Goal: Information Seeking & Learning: Learn about a topic

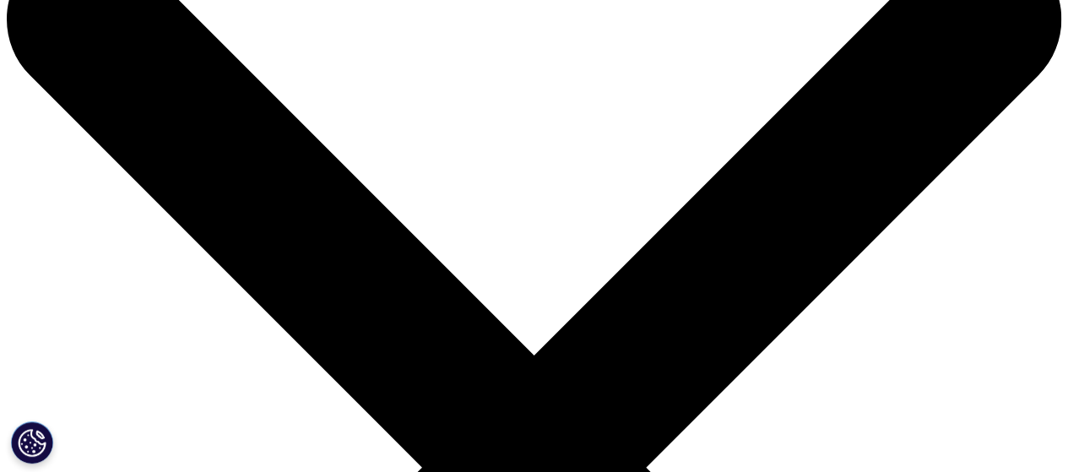
drag, startPoint x: 78, startPoint y: 154, endPoint x: 425, endPoint y: 264, distance: 364.1
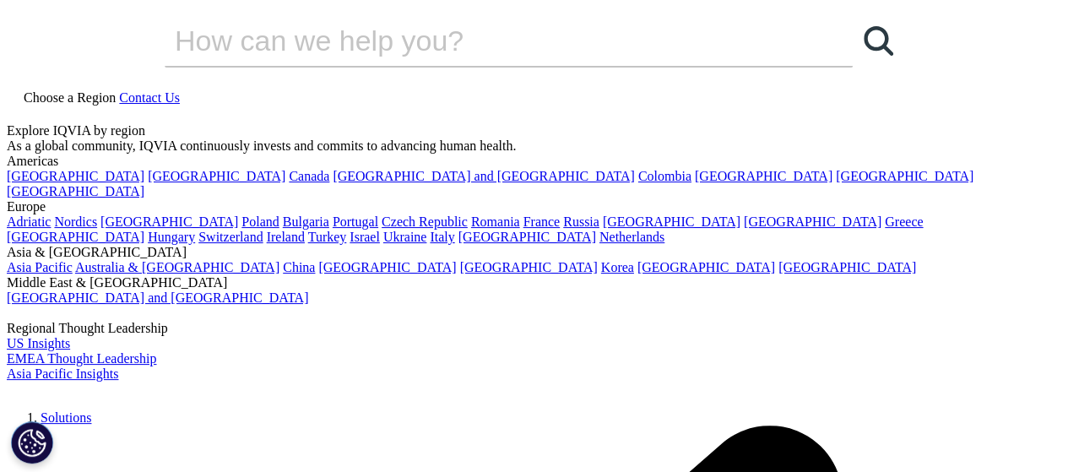
click at [150, 99] on img at bounding box center [103, 99] width 135 height 0
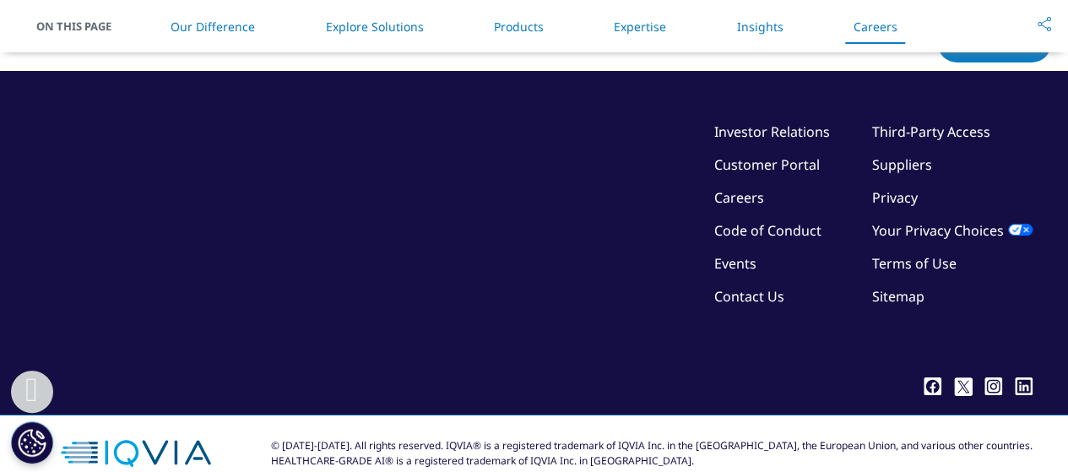
scroll to position [4994, 0]
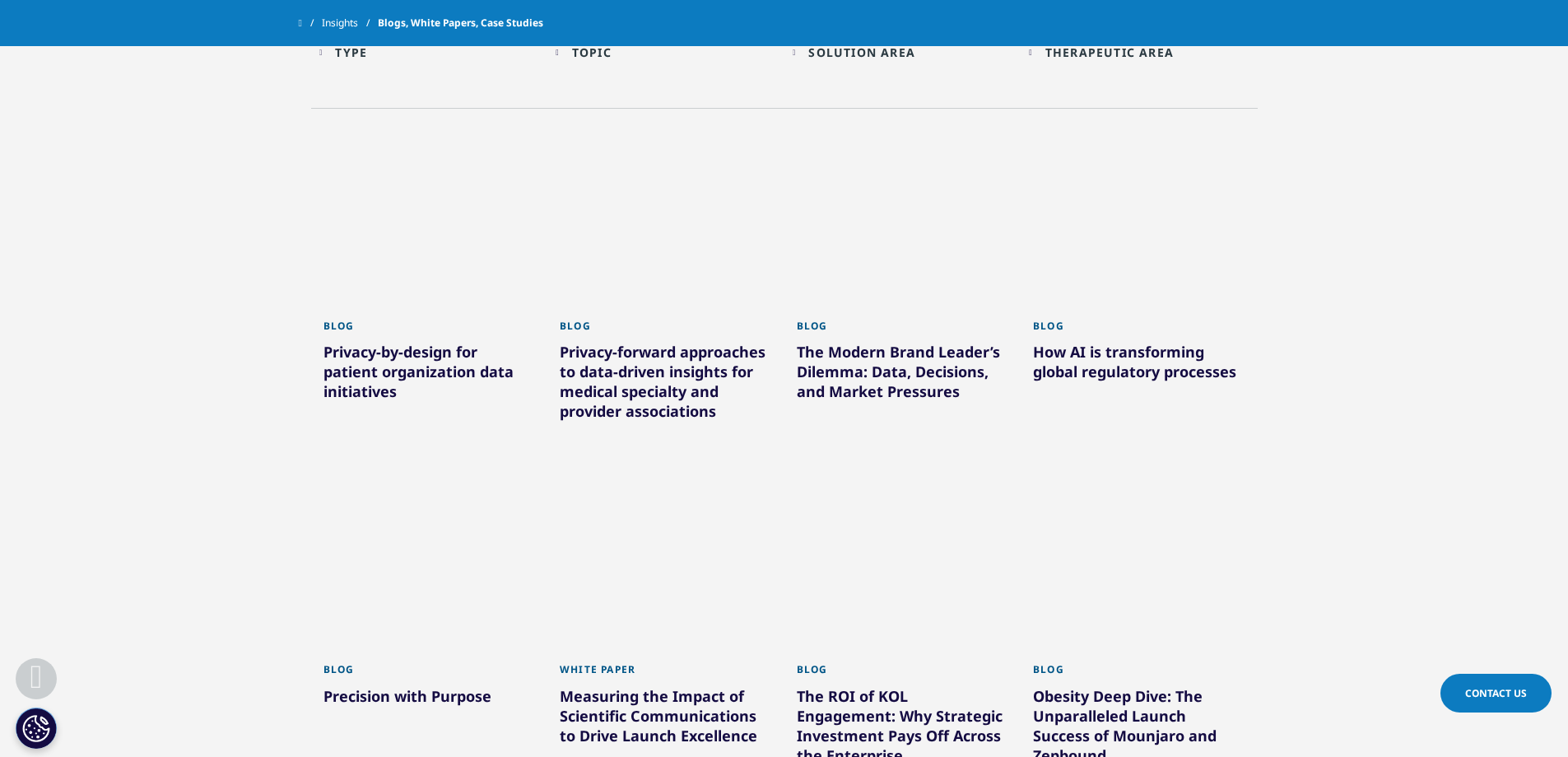
scroll to position [330, 0]
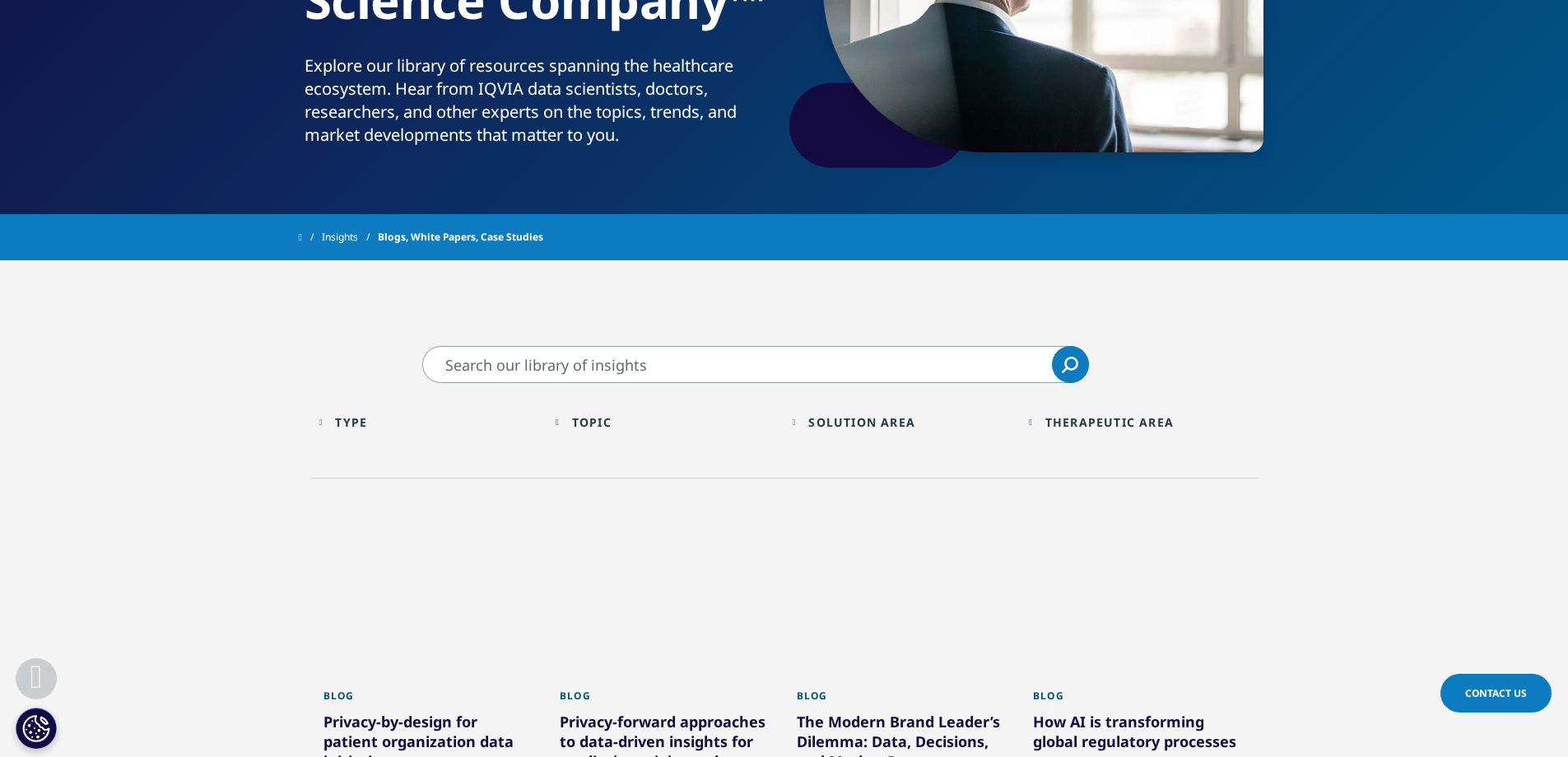
click at [722, 349] on input "Search" at bounding box center [756, 365] width 667 height 37
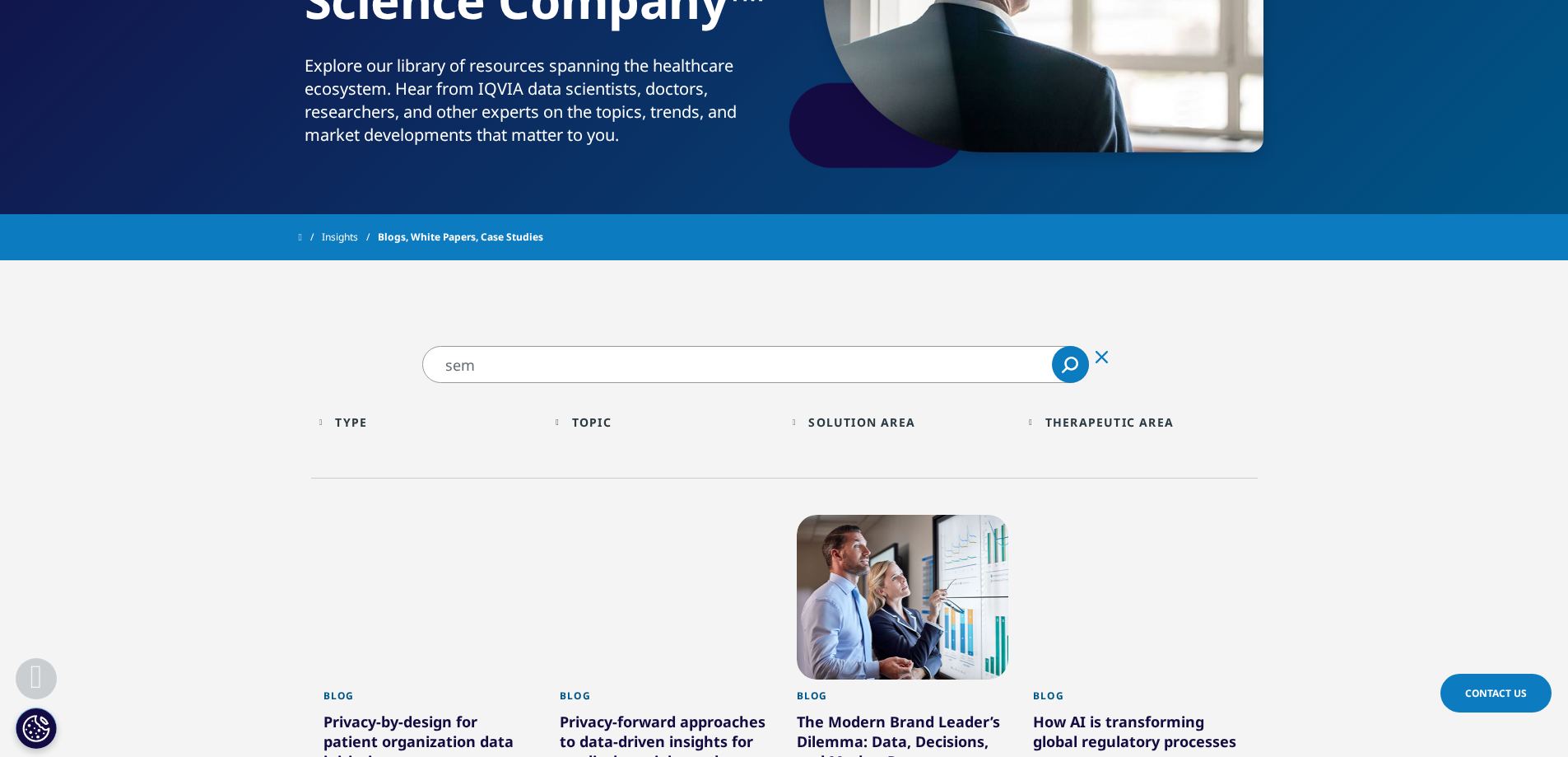
click at [612, 354] on input "sem" at bounding box center [756, 365] width 667 height 37
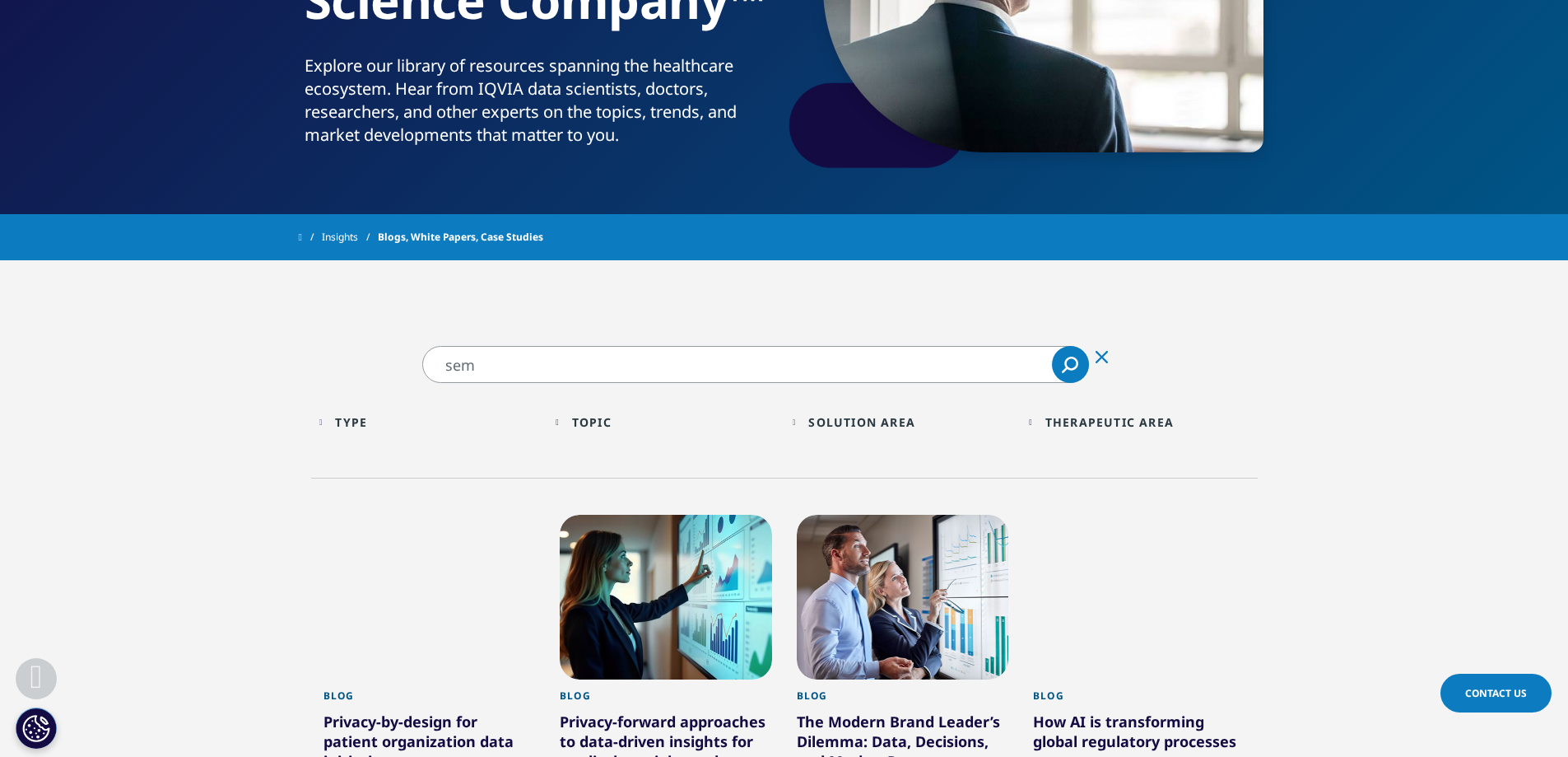
click at [612, 354] on input "sem" at bounding box center [756, 365] width 667 height 37
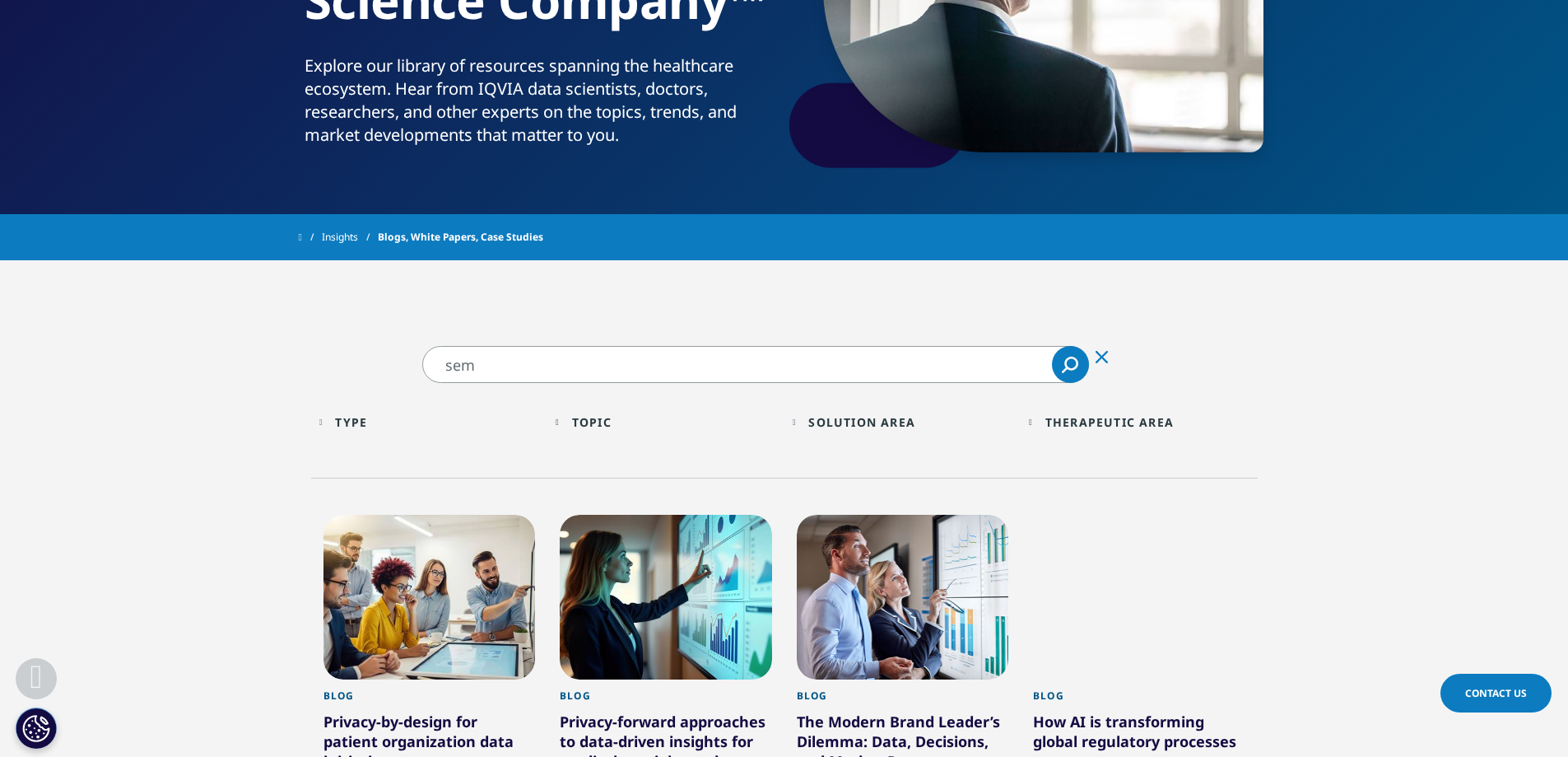
paste input "aglutide"
type input "[MEDICAL_DATA]"
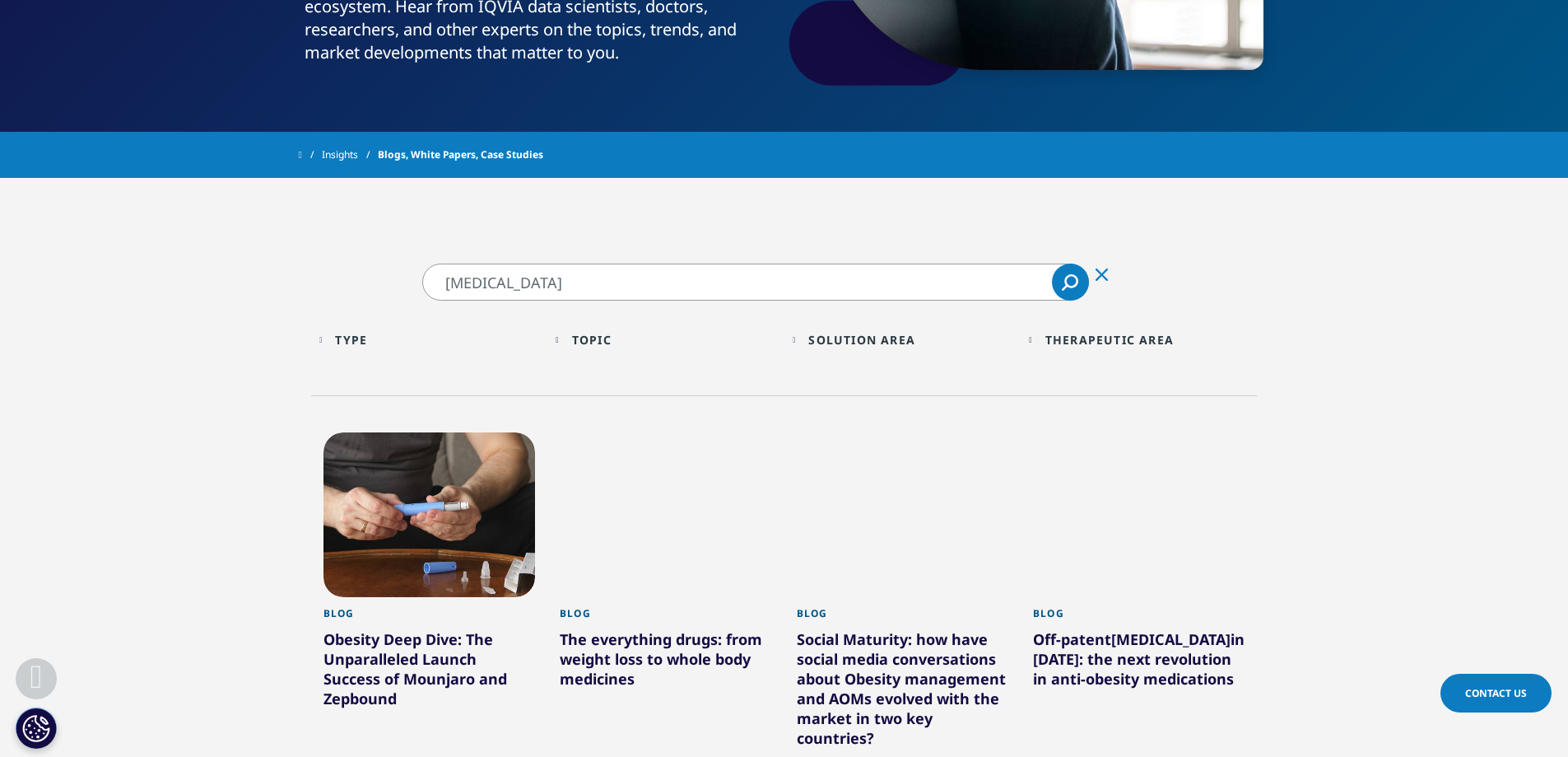
scroll to position [577, 0]
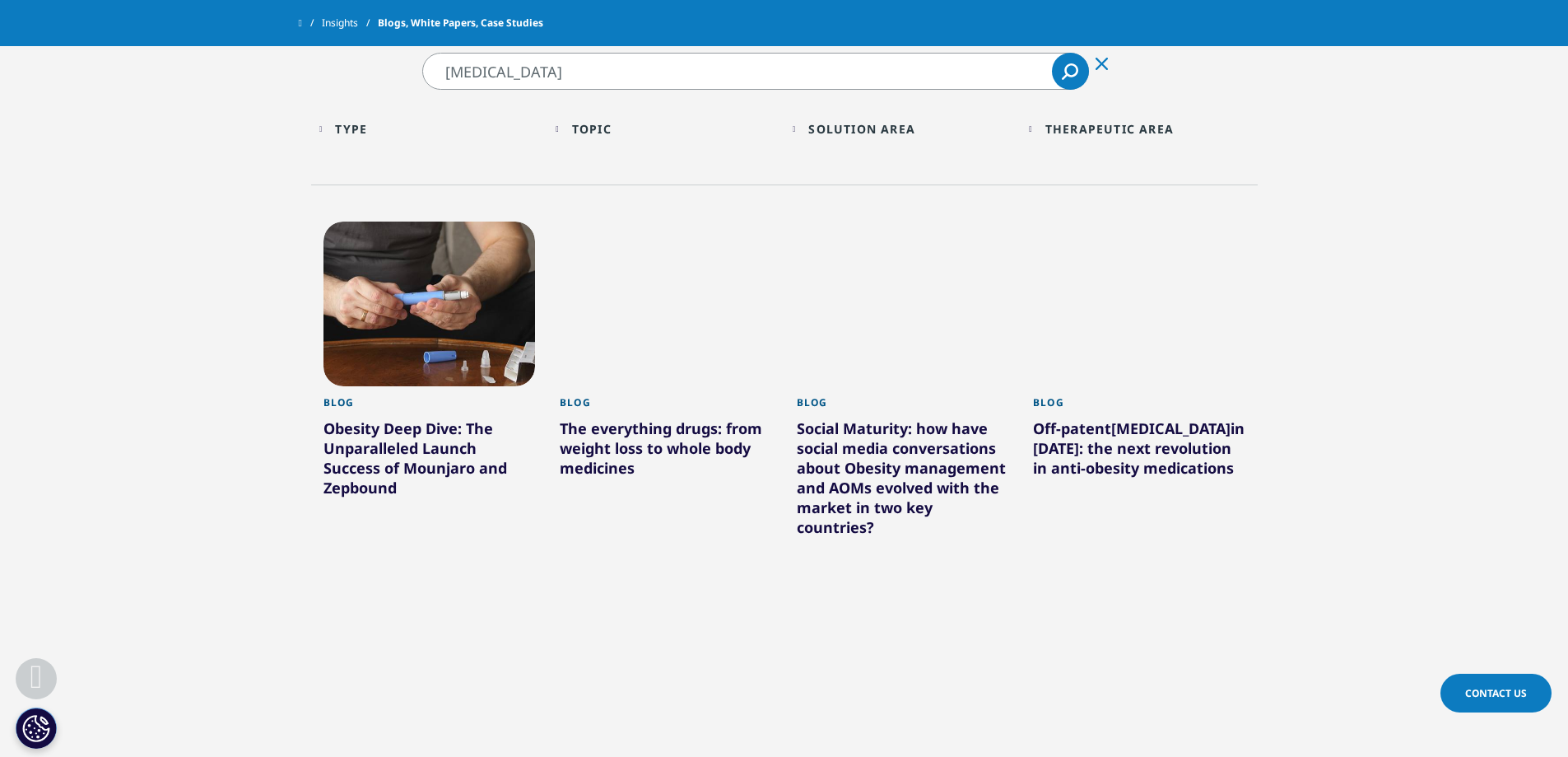
click at [582, 124] on div "Topic" at bounding box center [592, 129] width 40 height 16
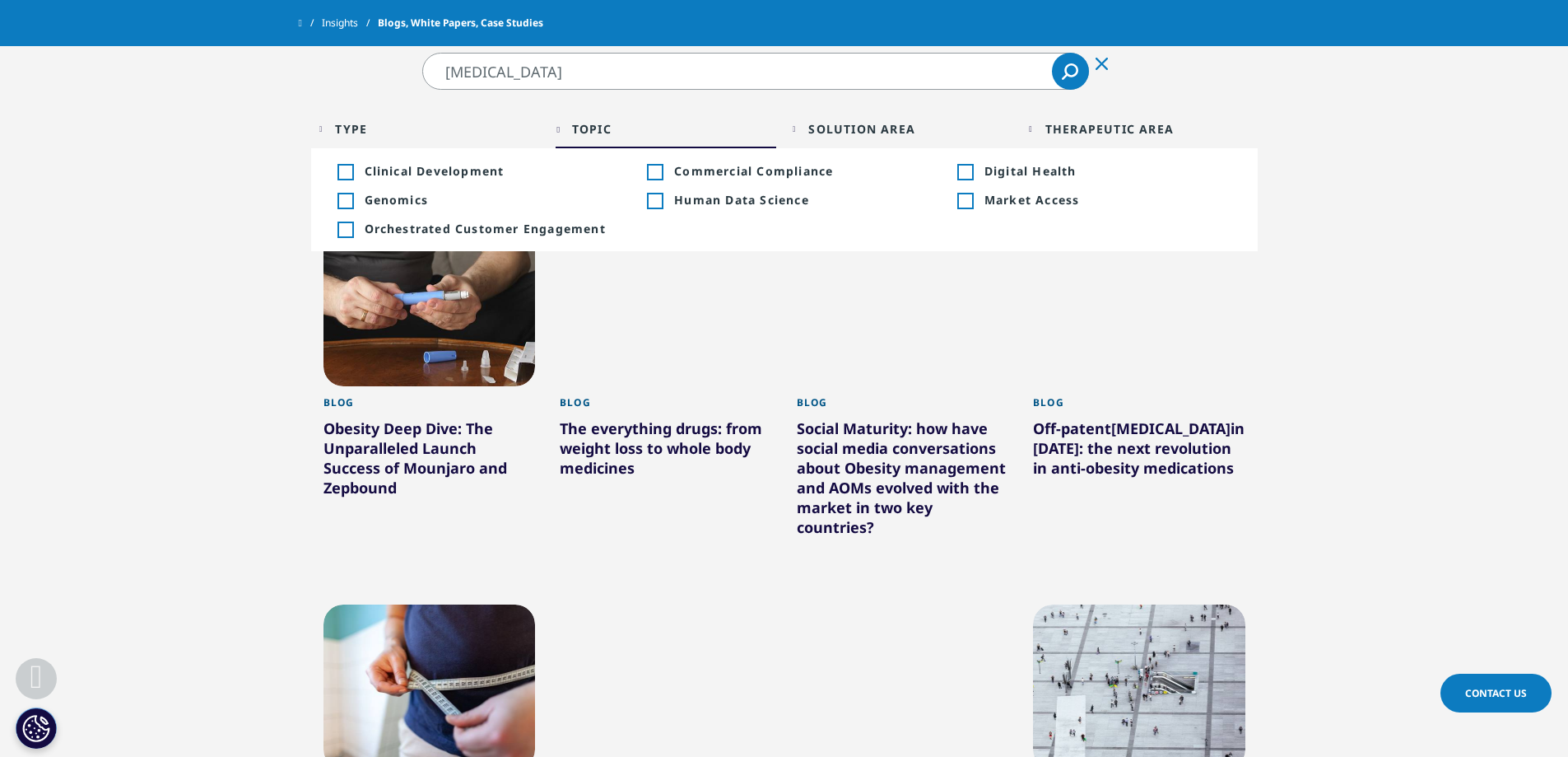
click at [604, 85] on input "[MEDICAL_DATA]" at bounding box center [756, 71] width 667 height 37
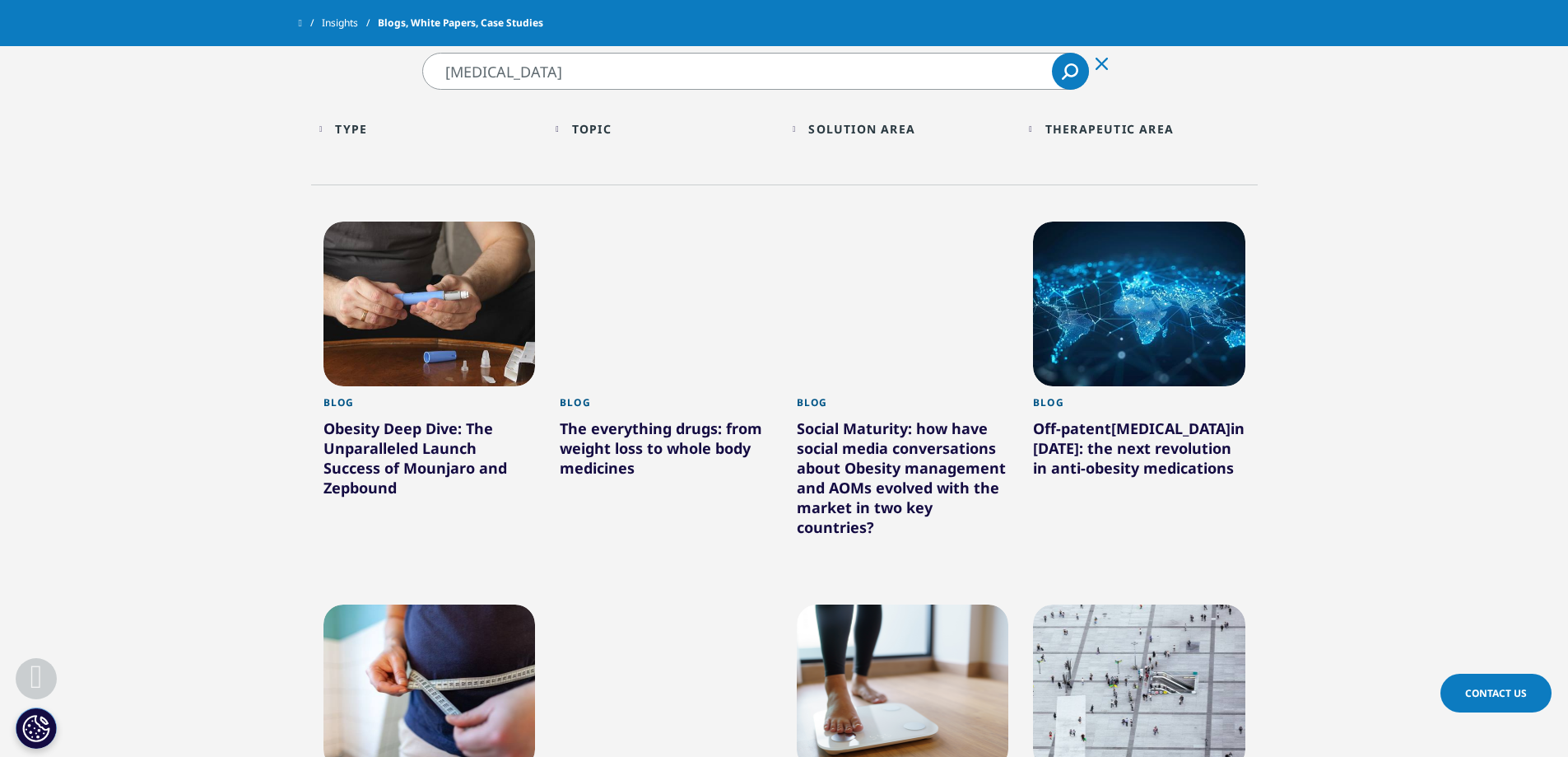
click at [604, 85] on input "[MEDICAL_DATA]" at bounding box center [756, 71] width 667 height 37
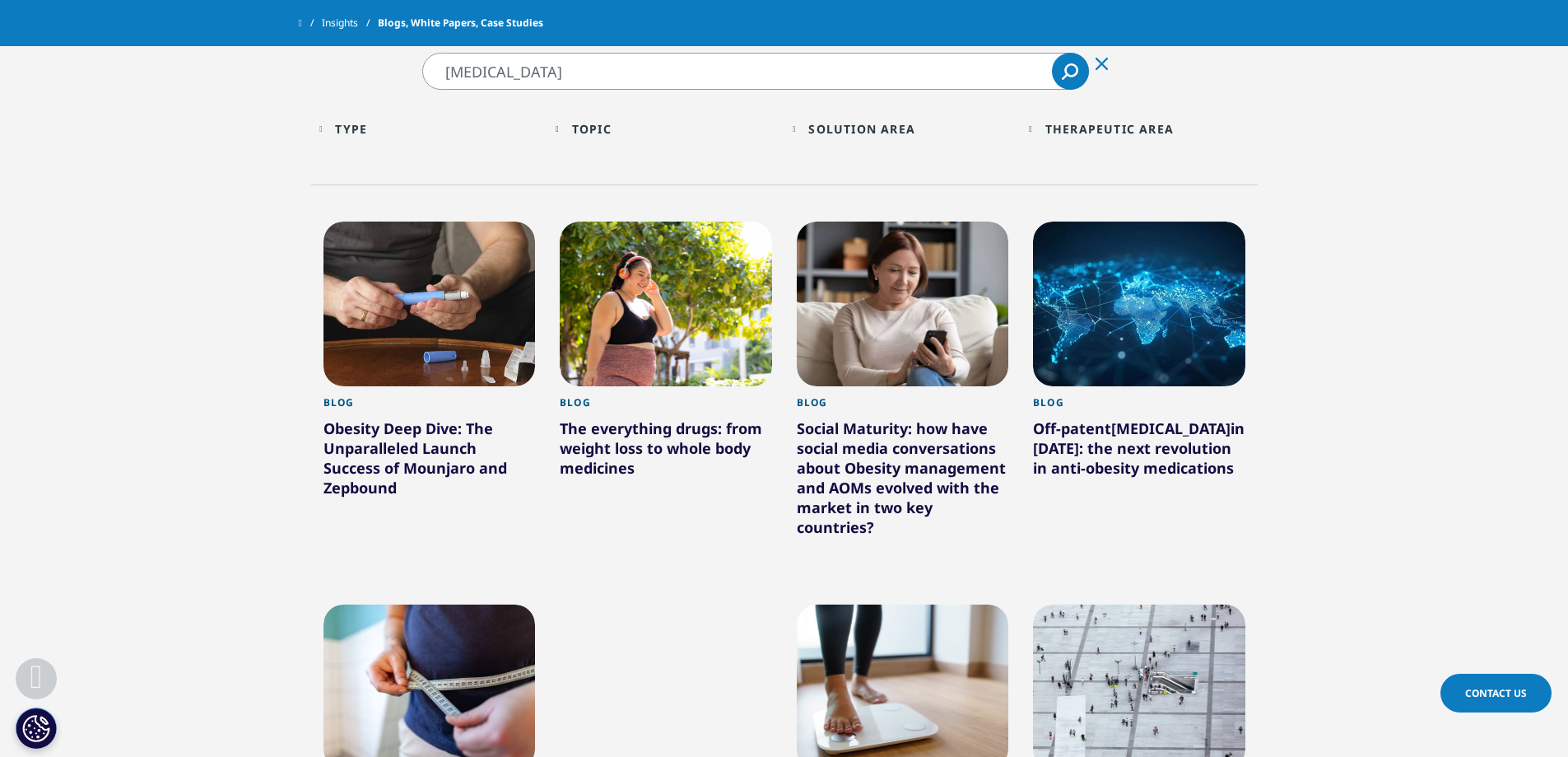
click at [604, 85] on input "[MEDICAL_DATA]" at bounding box center [756, 71] width 667 height 37
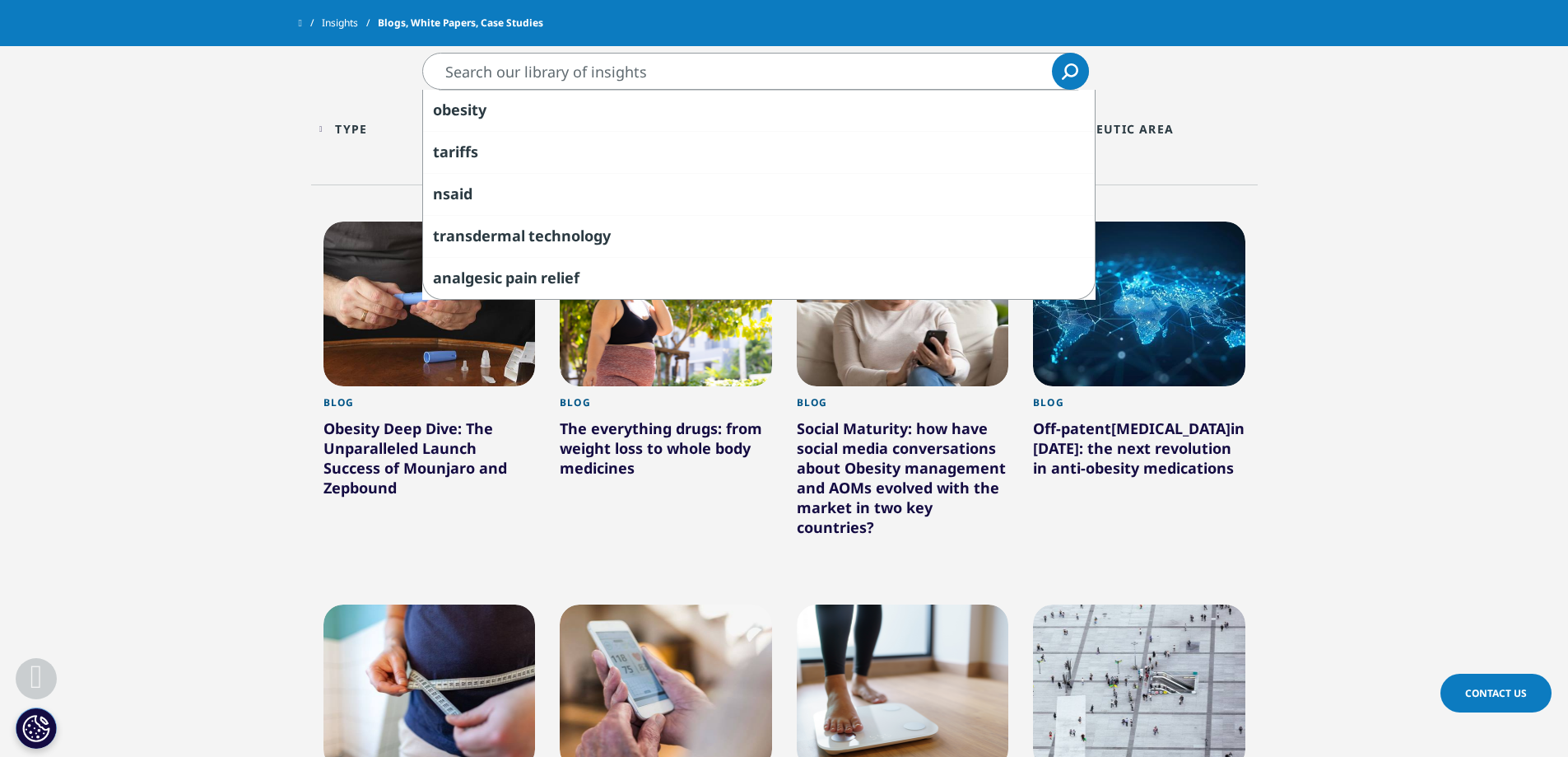
click at [1071, 66] on icon "Search" at bounding box center [1070, 71] width 17 height 17
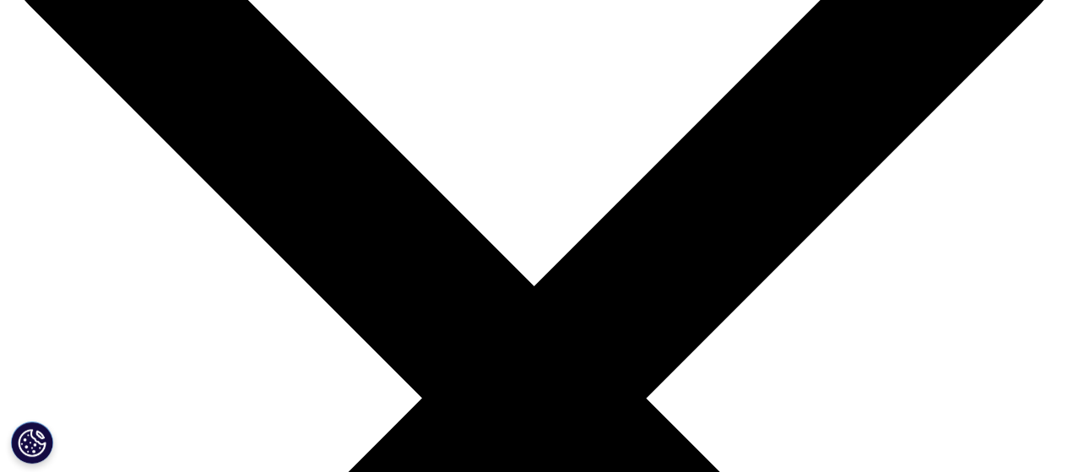
scroll to position [84, 0]
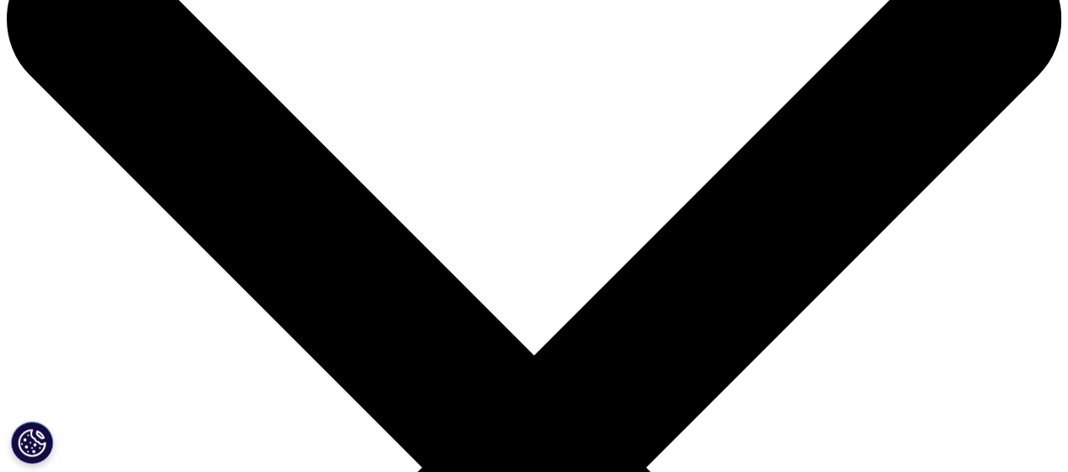
copy div "[MEDICAL_DATA]"
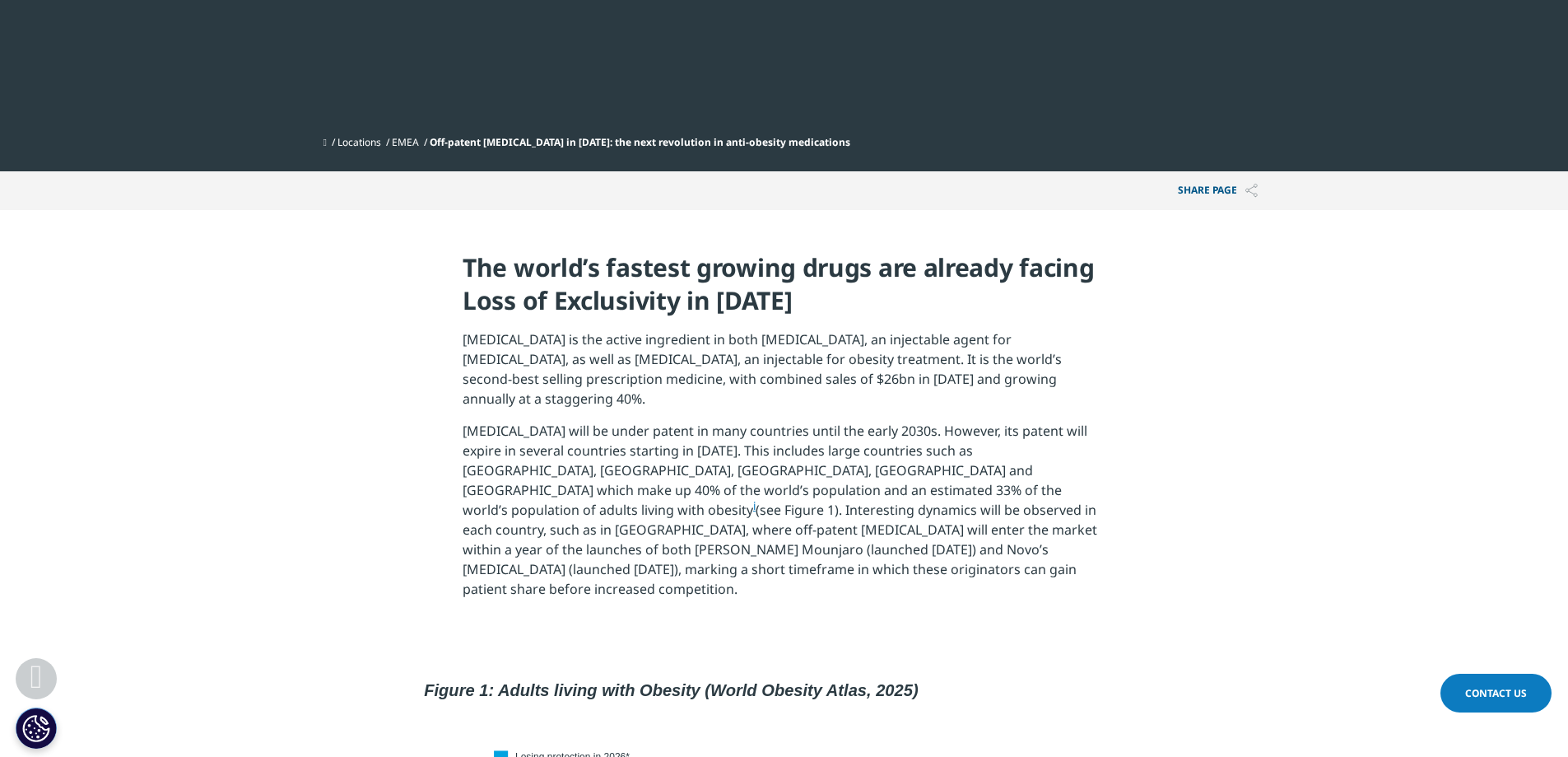
click at [749, 371] on p "[MEDICAL_DATA] is the active ingredient in both [MEDICAL_DATA], an injectable a…" at bounding box center [783, 376] width 643 height 92
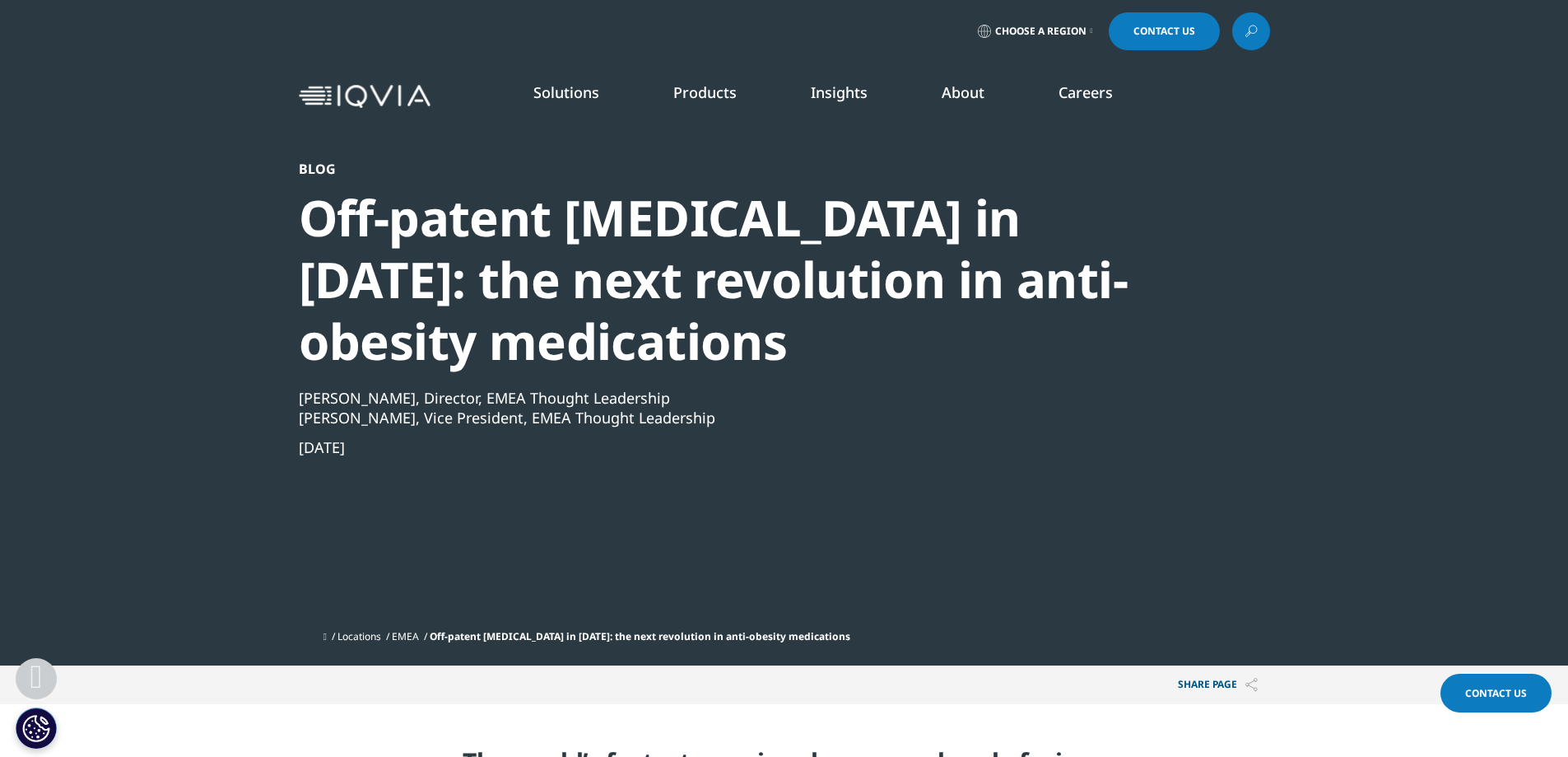
scroll to position [416, 0]
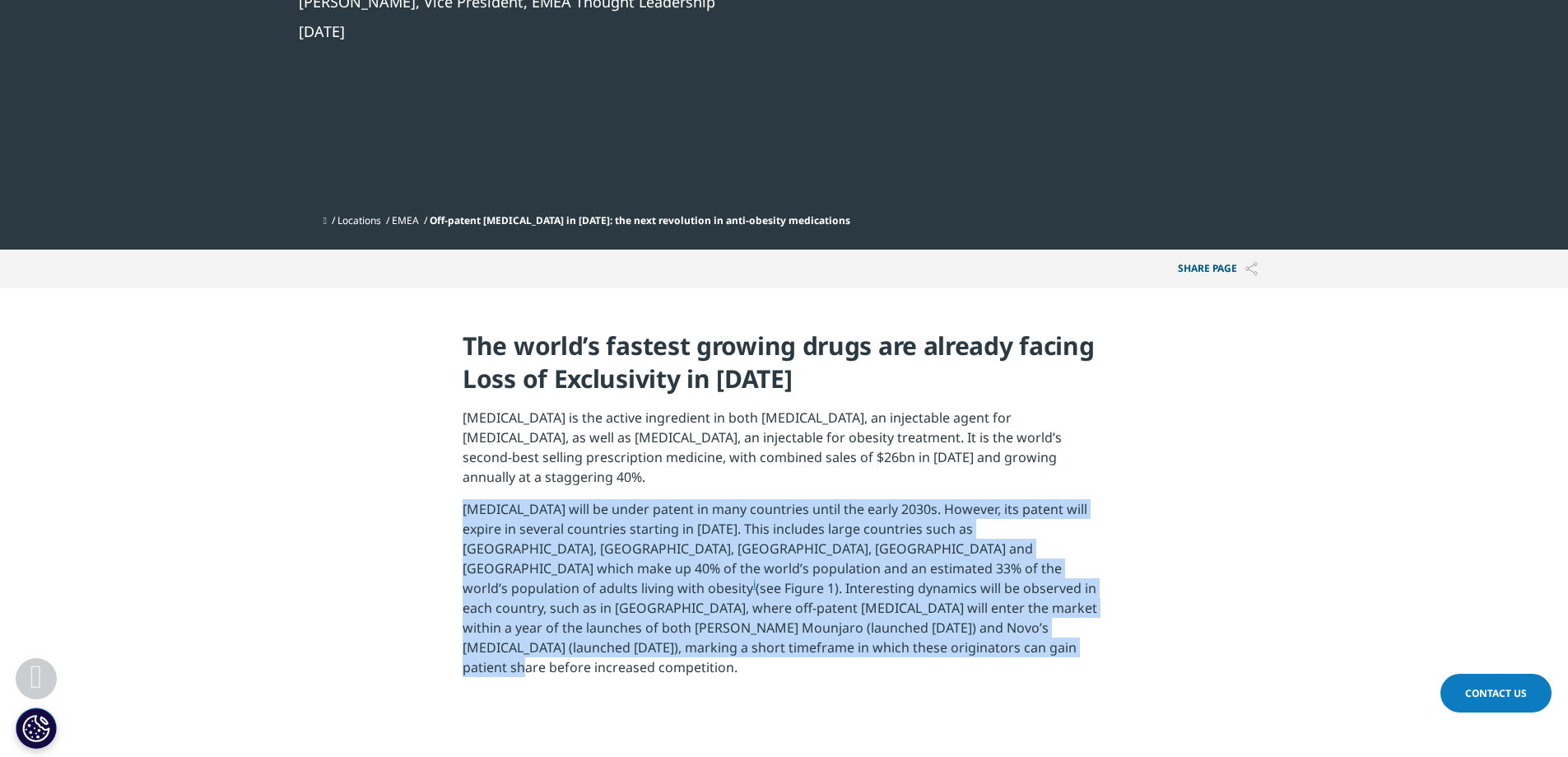
drag, startPoint x: 608, startPoint y: 498, endPoint x: 1065, endPoint y: 620, distance: 473.0
click at [1065, 620] on section "The world’s fastest growing drugs are already facing Loss of Exclusivity in [DA…" at bounding box center [784, 508] width 1568 height 442
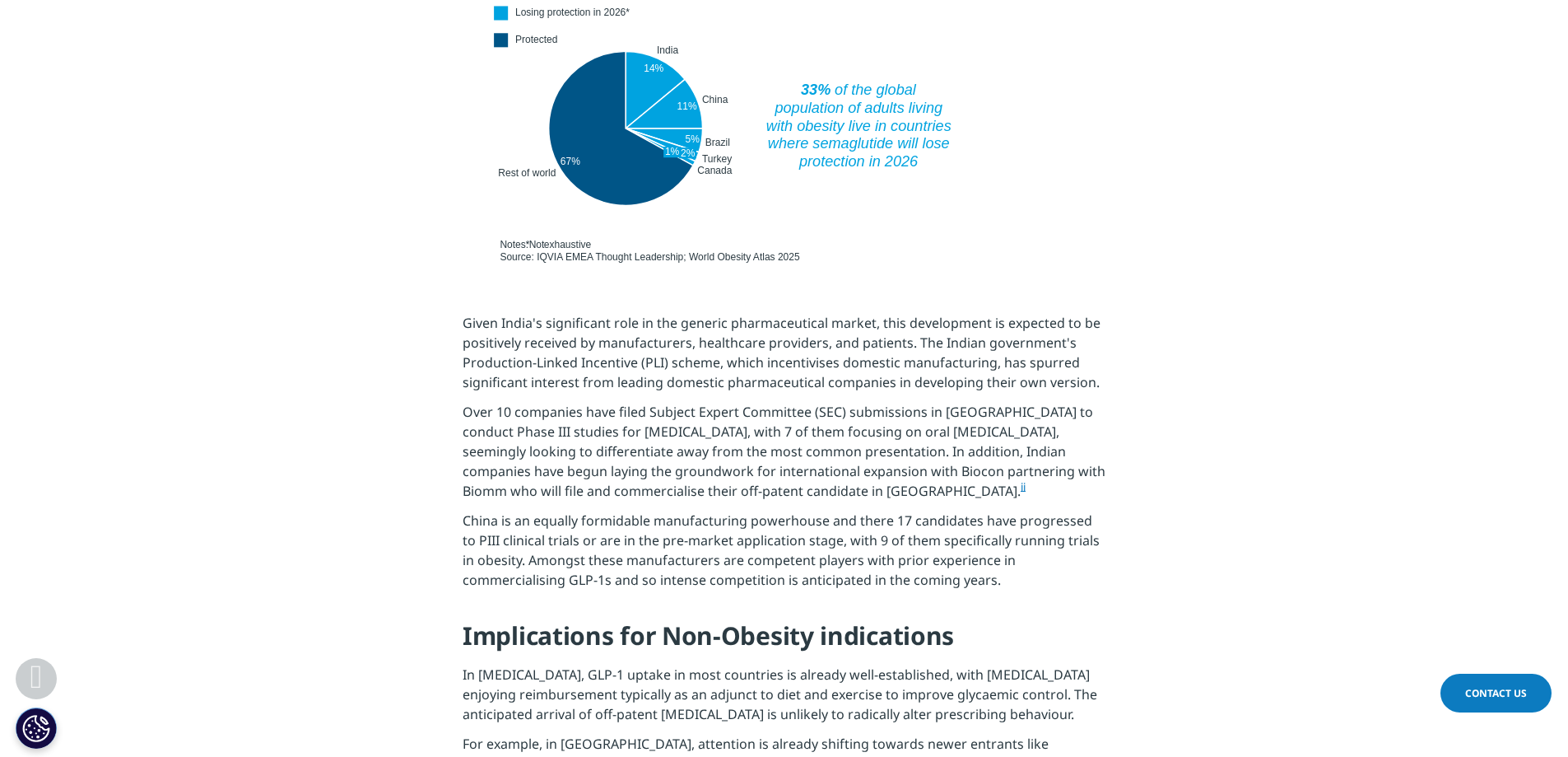
scroll to position [1239, 0]
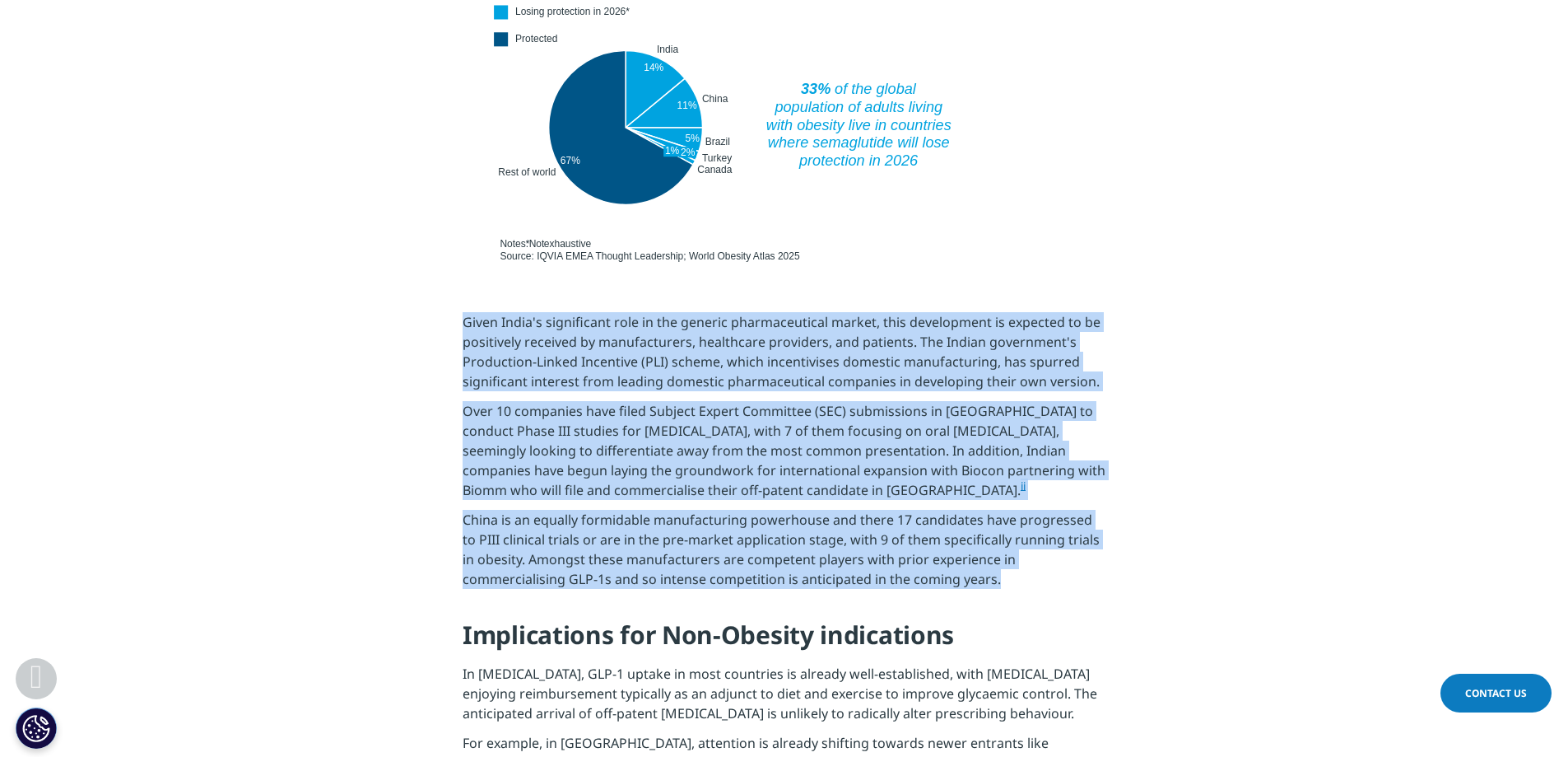
drag, startPoint x: 459, startPoint y: 288, endPoint x: 1024, endPoint y: 544, distance: 620.3
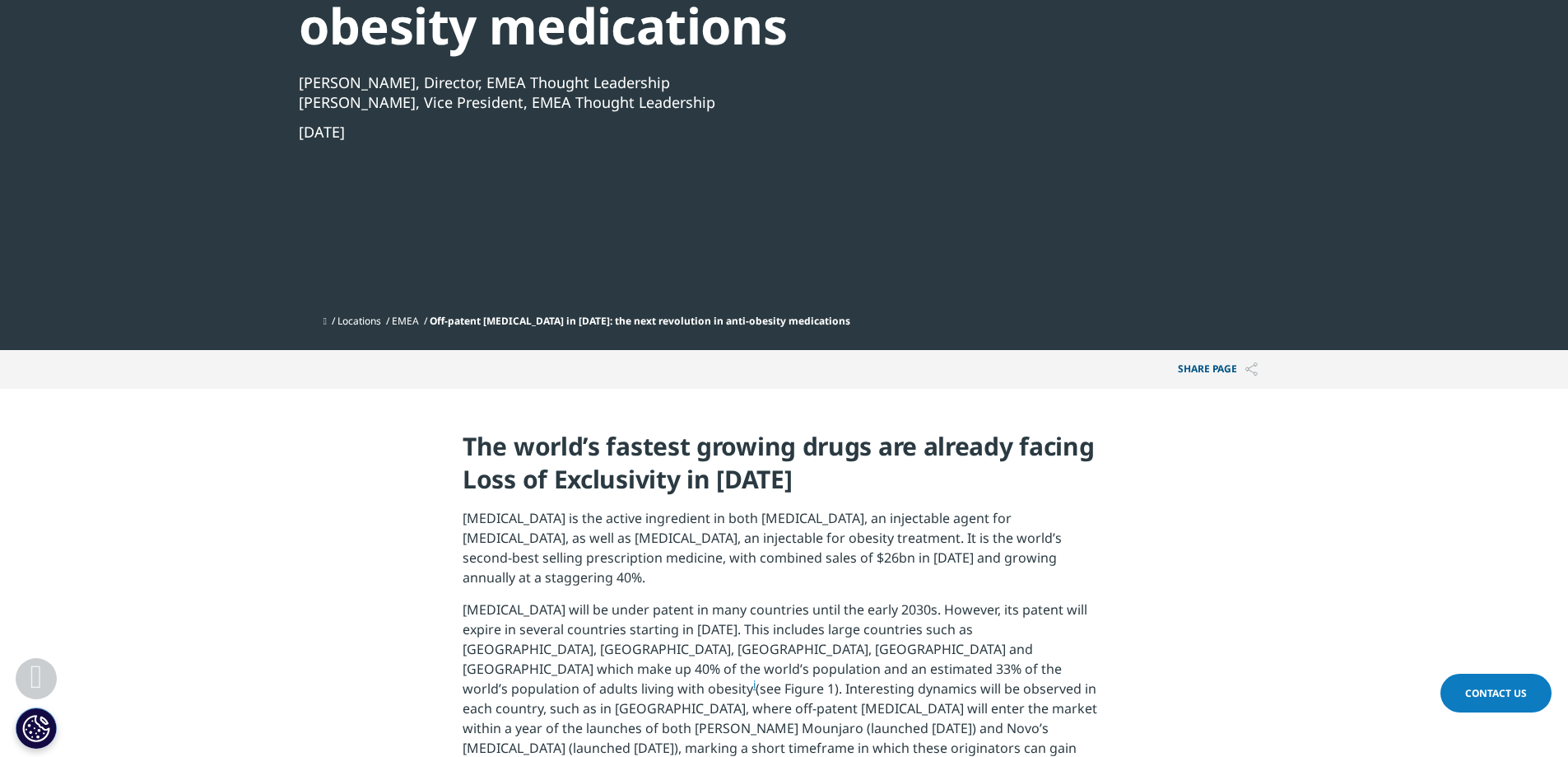
scroll to position [169, 0]
